Goal: Transaction & Acquisition: Purchase product/service

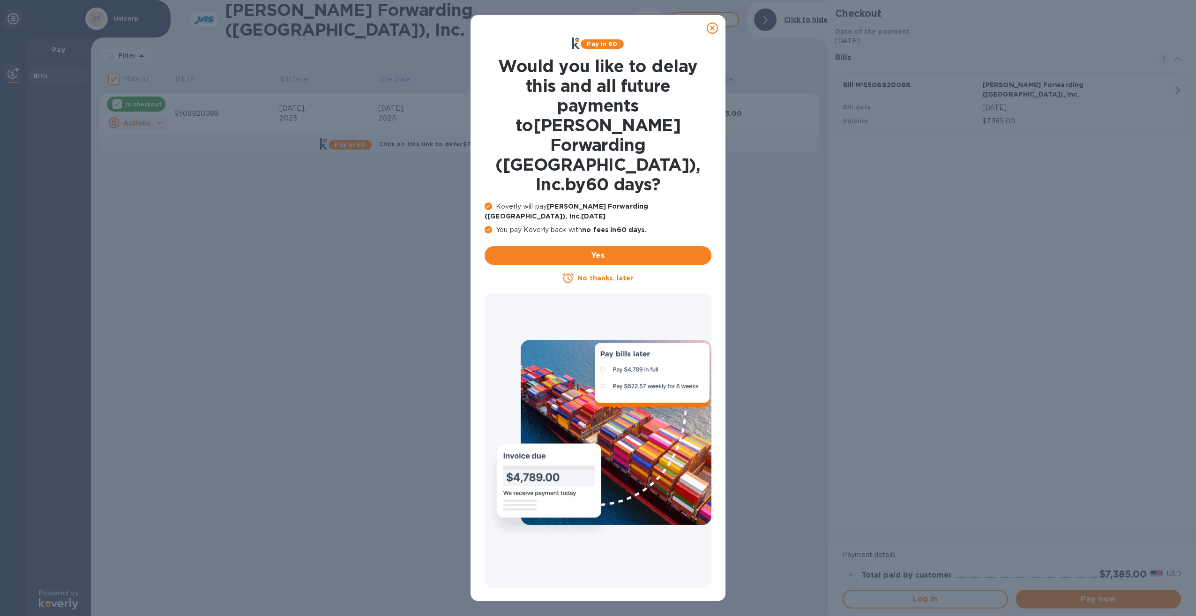
click at [715, 28] on icon at bounding box center [712, 27] width 11 height 11
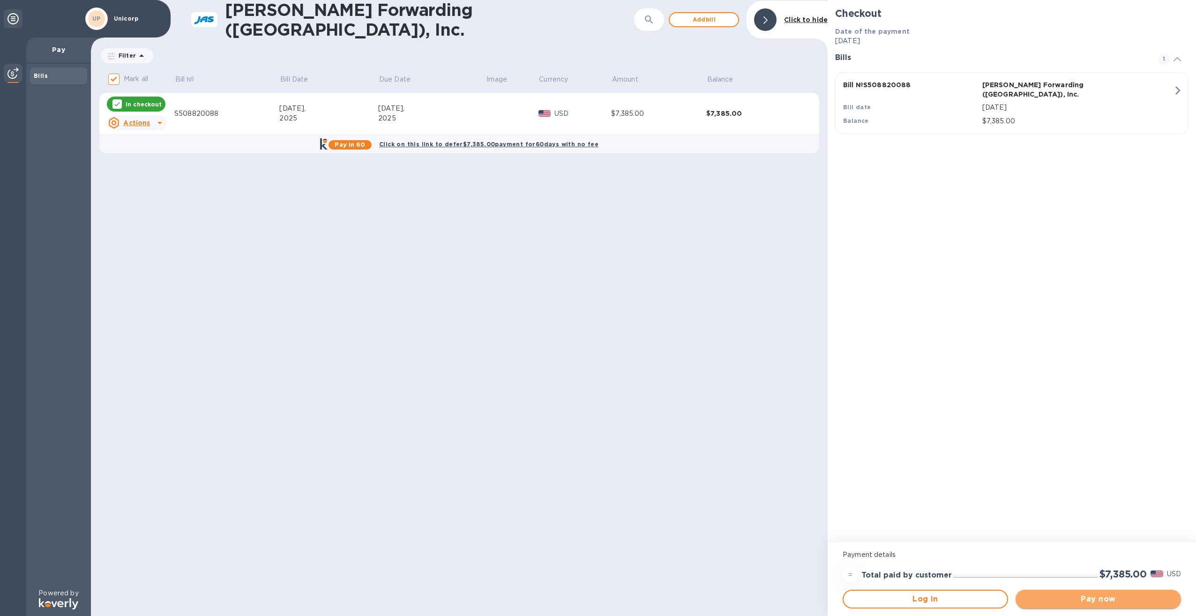
click at [1061, 596] on span "Pay now" at bounding box center [1098, 598] width 150 height 11
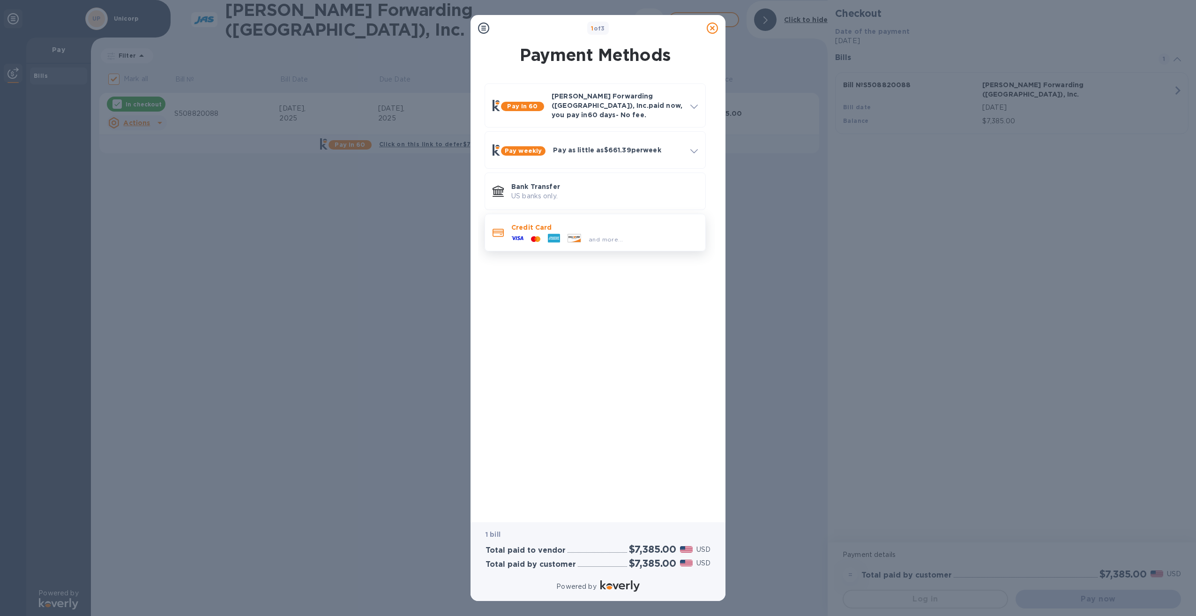
click at [622, 232] on div "and more..." at bounding box center [566, 239] width 119 height 14
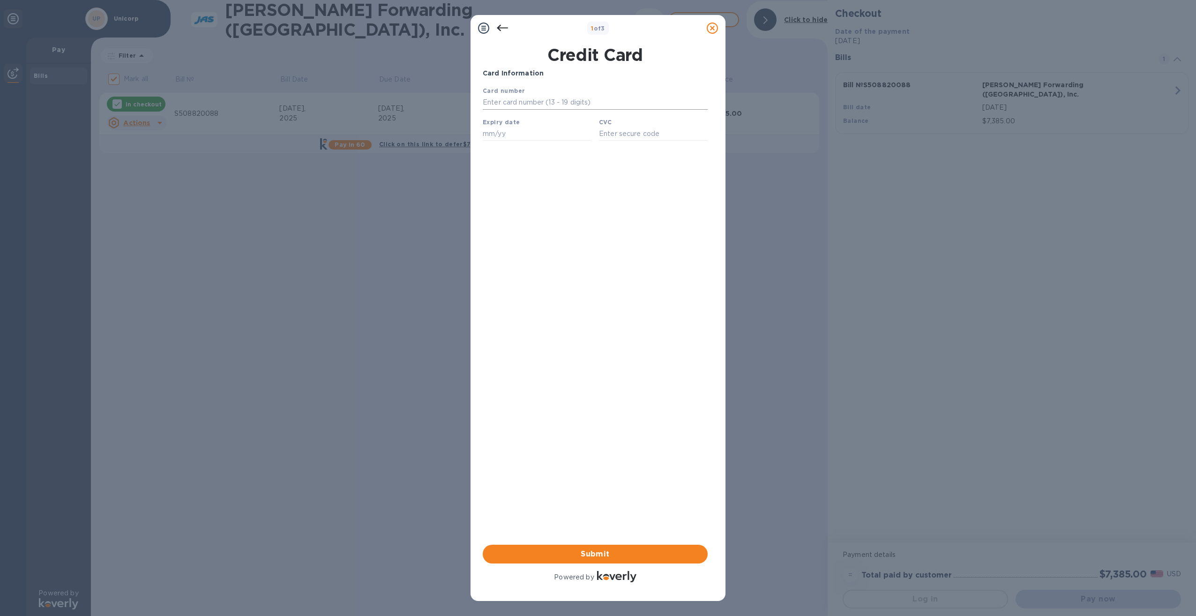
click at [539, 107] on input "text" at bounding box center [595, 103] width 225 height 14
type input "[CREDIT_CARD_NUMBER]"
drag, startPoint x: 528, startPoint y: 127, endPoint x: 527, endPoint y: 134, distance: 7.1
click at [528, 128] on div "Expiry date" at bounding box center [537, 128] width 116 height 31
click at [525, 137] on input "text" at bounding box center [537, 134] width 109 height 14
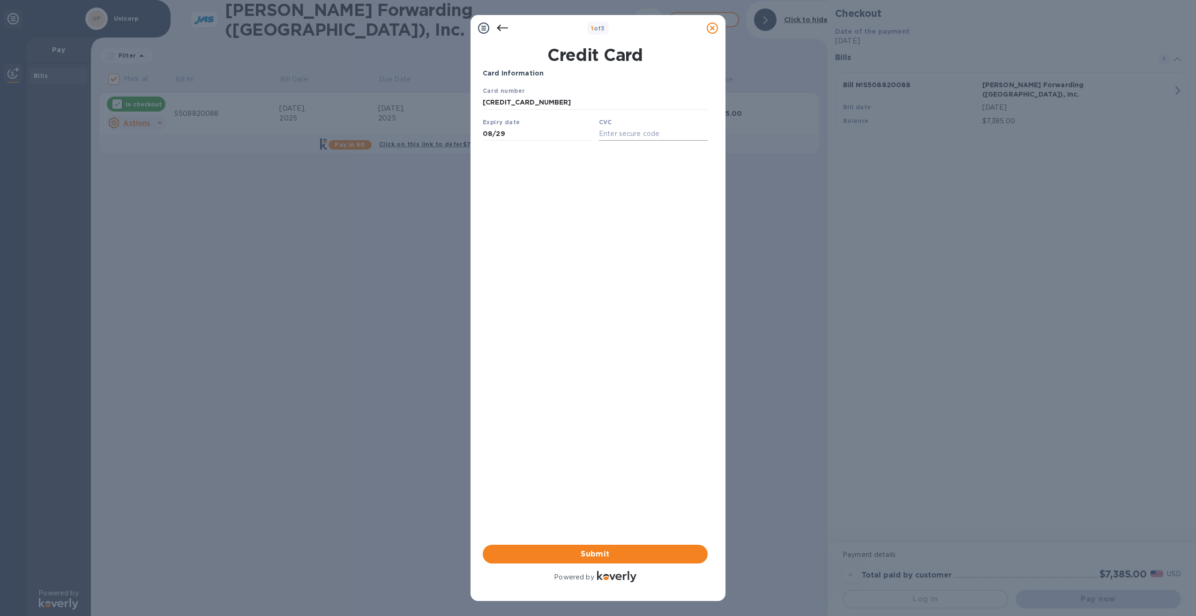
type input "08/29"
click at [606, 132] on input "text" at bounding box center [653, 134] width 109 height 14
type input "687"
click at [645, 552] on span "Submit" at bounding box center [595, 553] width 210 height 11
click at [608, 556] on span "Submit" at bounding box center [595, 553] width 210 height 11
